Goal: Check status: Check status

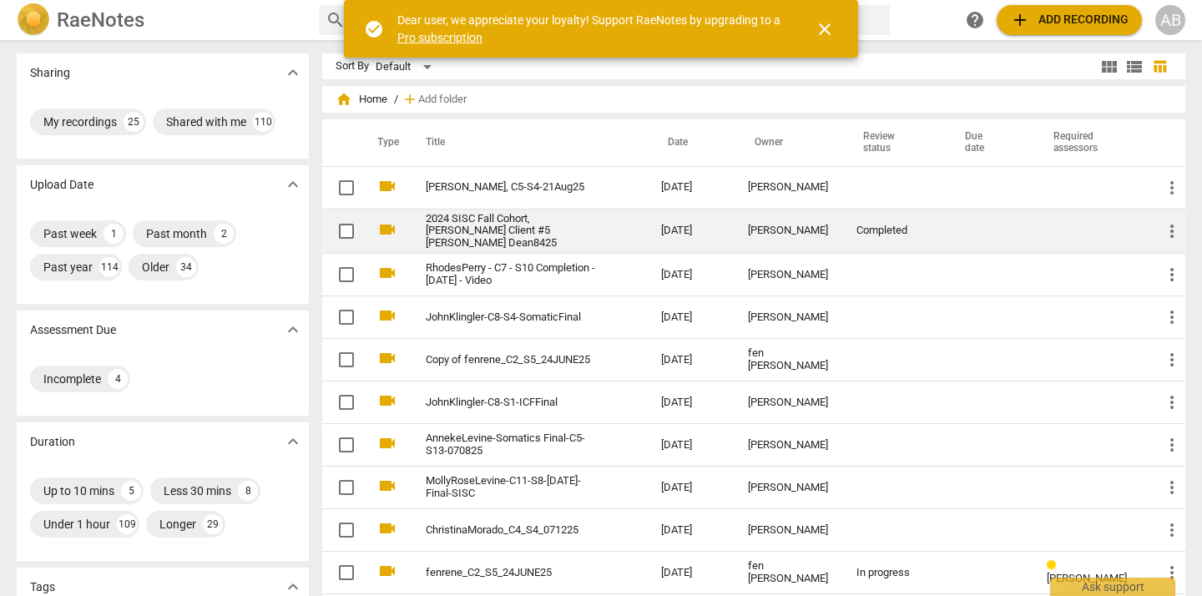
click at [624, 224] on td "2024 SISC Fall Cohort, [PERSON_NAME] Client #5 [PERSON_NAME] Dean8425" at bounding box center [527, 231] width 242 height 45
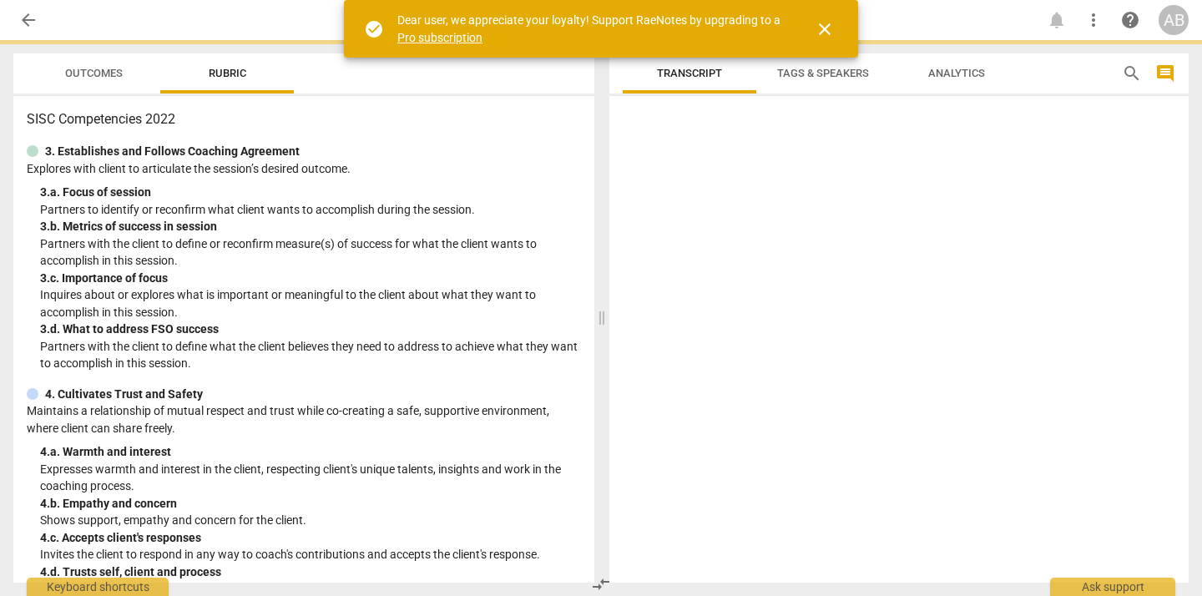
click at [829, 33] on span "close" at bounding box center [825, 29] width 20 height 20
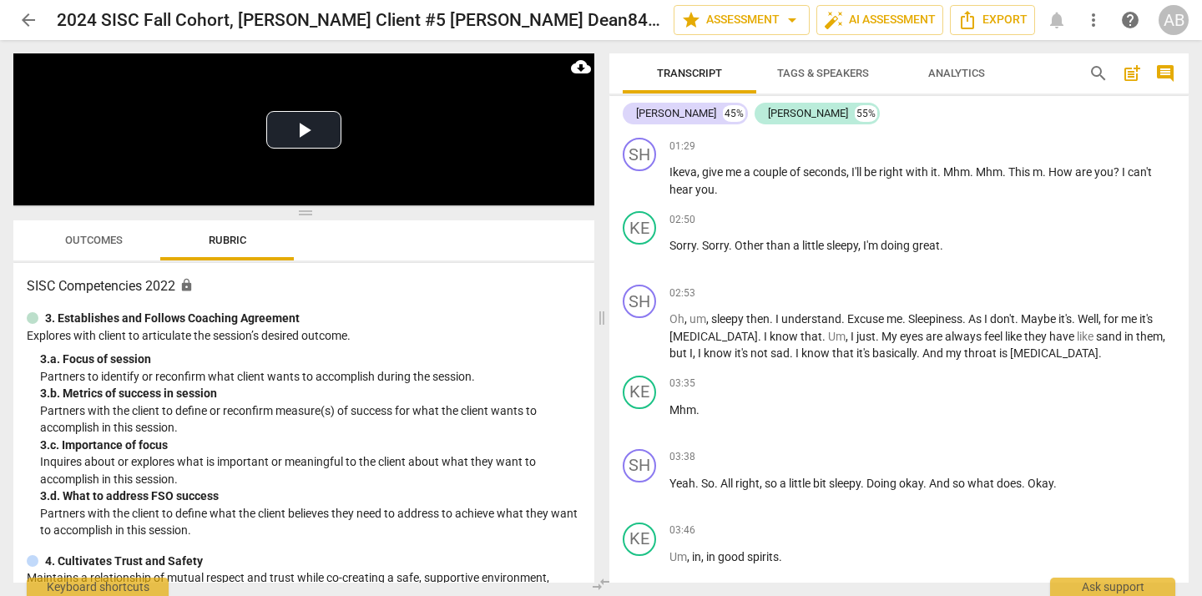
click at [100, 237] on span "Outcomes" at bounding box center [94, 240] width 58 height 13
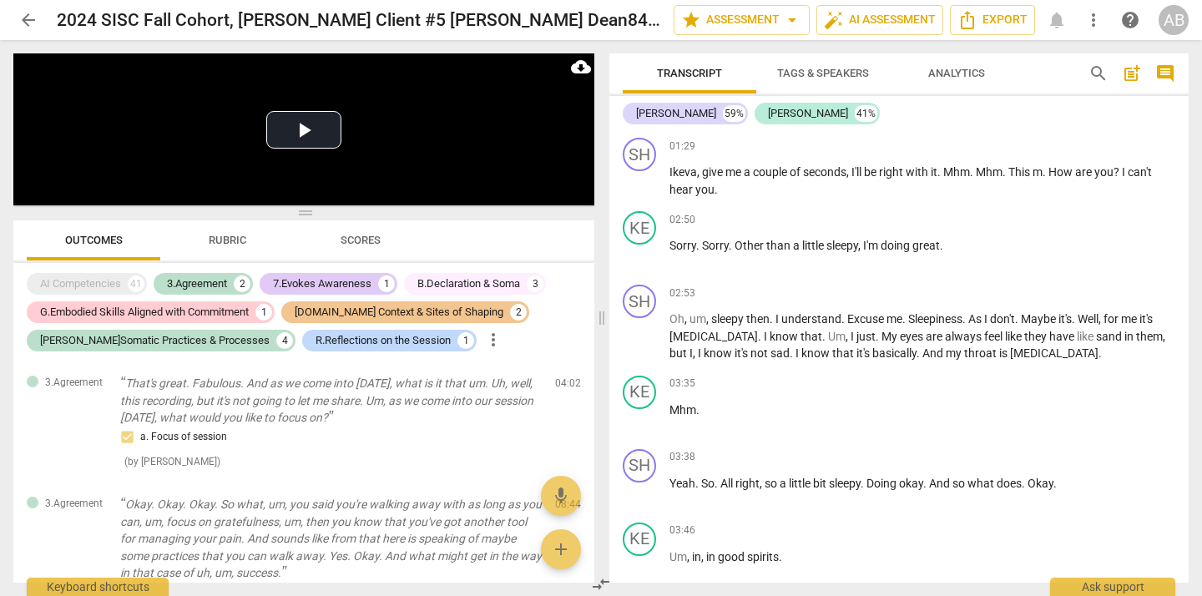
click at [225, 249] on span "Rubric" at bounding box center [228, 241] width 78 height 23
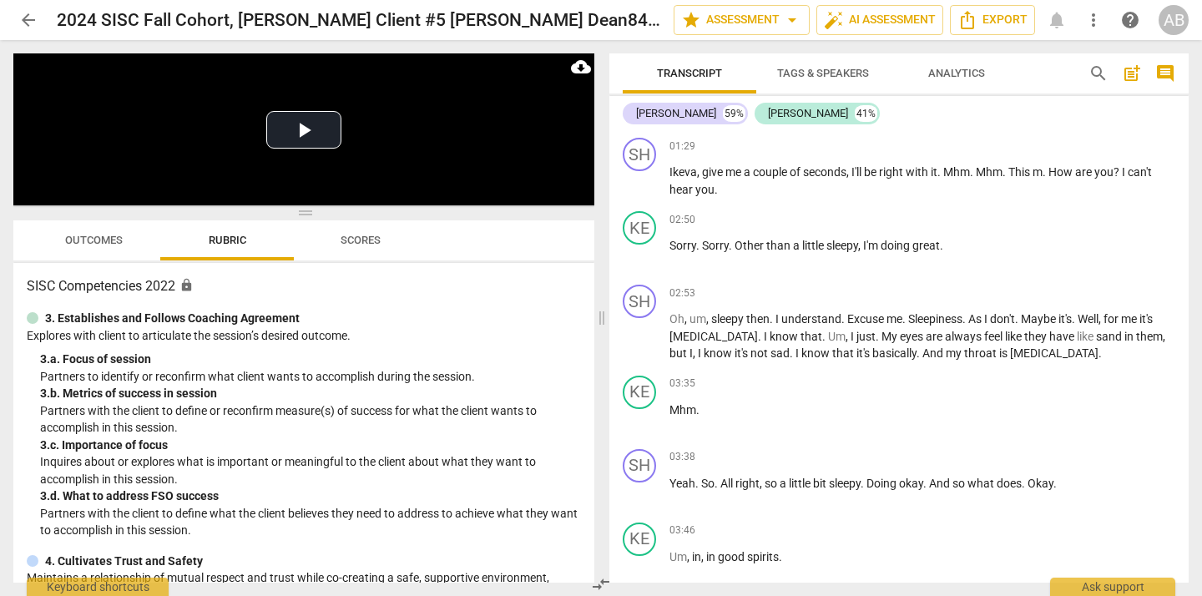
click at [366, 241] on span "Scores" at bounding box center [361, 240] width 40 height 13
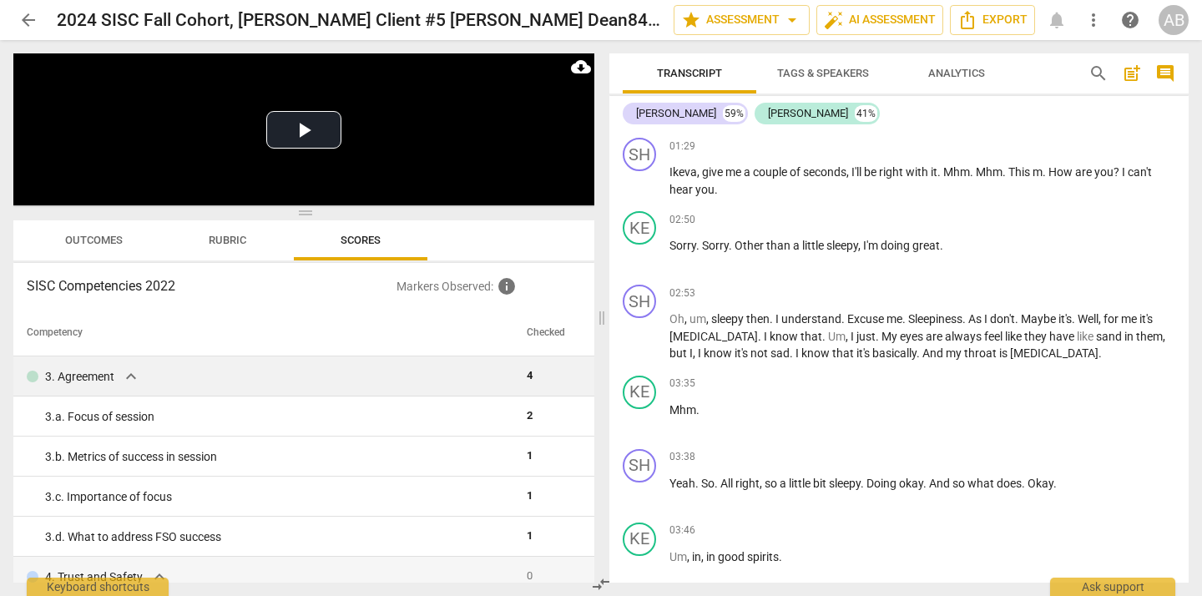
click at [131, 381] on span "expand_more" at bounding box center [131, 376] width 20 height 20
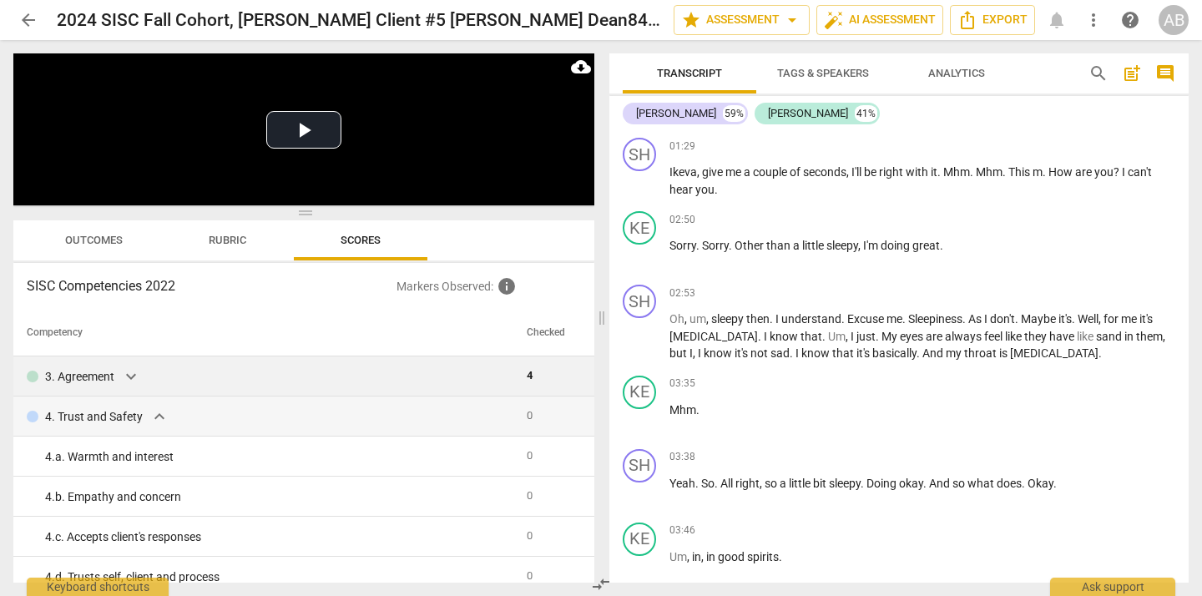
click at [131, 381] on span "expand_more" at bounding box center [131, 376] width 20 height 20
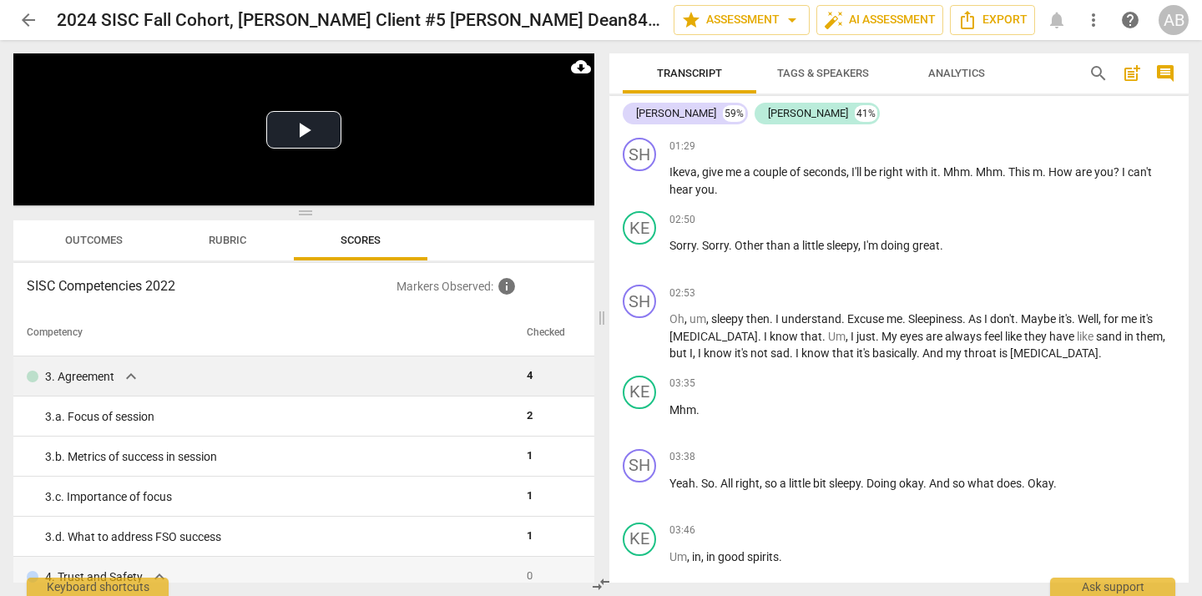
click at [96, 237] on span "Outcomes" at bounding box center [94, 240] width 58 height 13
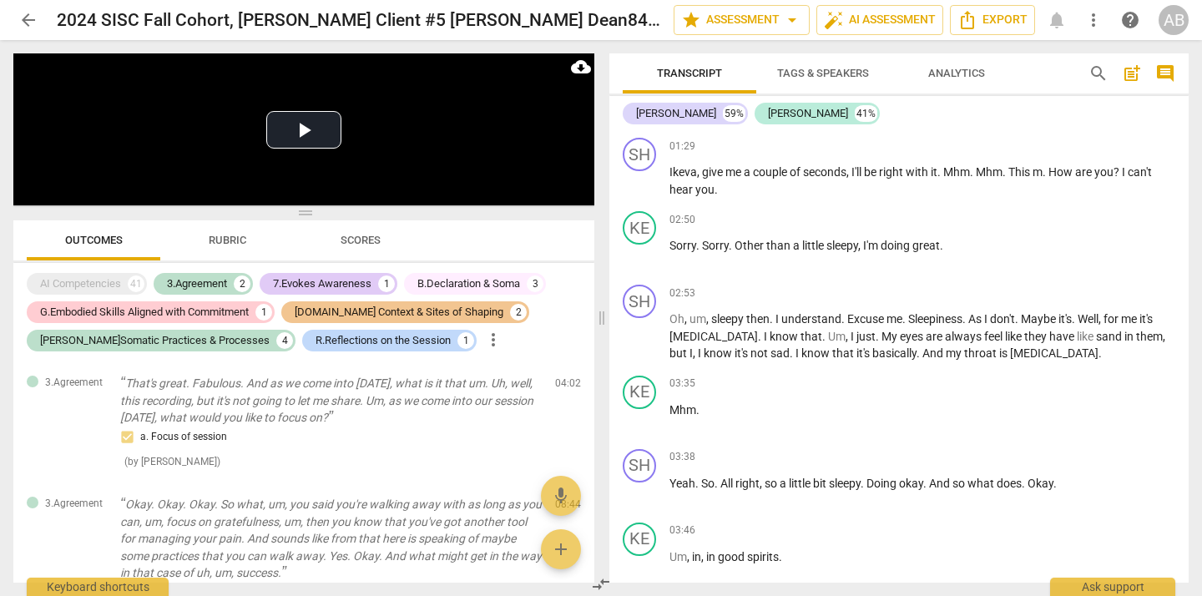
click at [216, 235] on span "Rubric" at bounding box center [228, 240] width 38 height 13
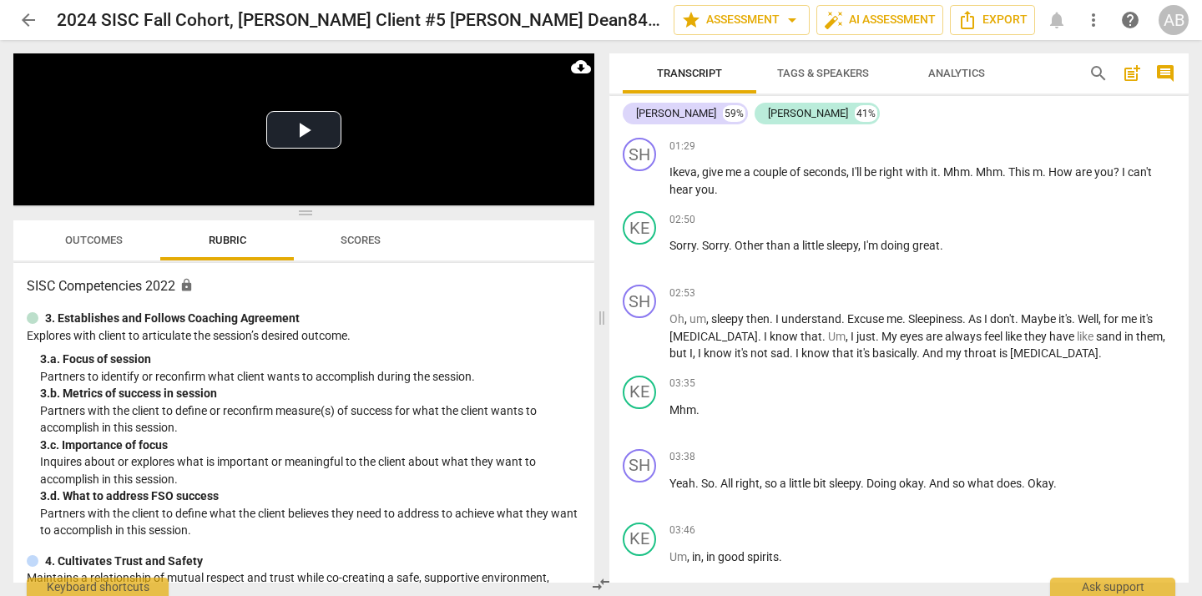
click at [370, 237] on span "Scores" at bounding box center [361, 240] width 40 height 13
